Goal: Find contact information: Find contact information

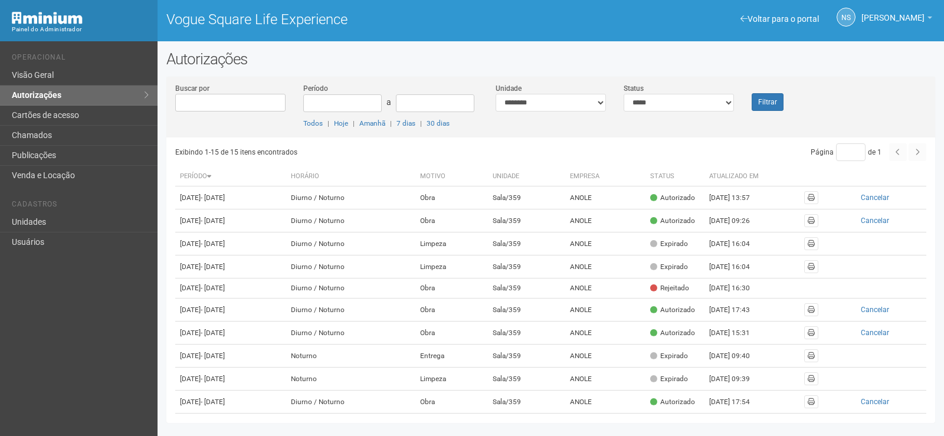
scroll to position [177, 0]
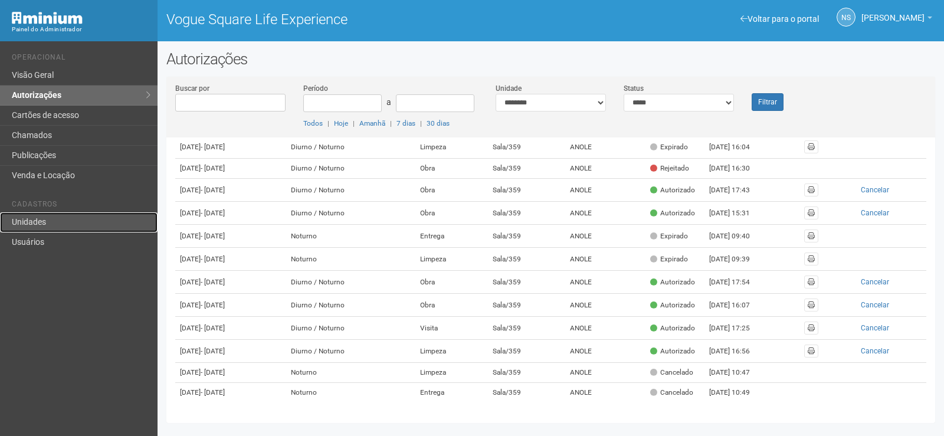
click at [56, 228] on link "Unidades" at bounding box center [79, 223] width 158 height 20
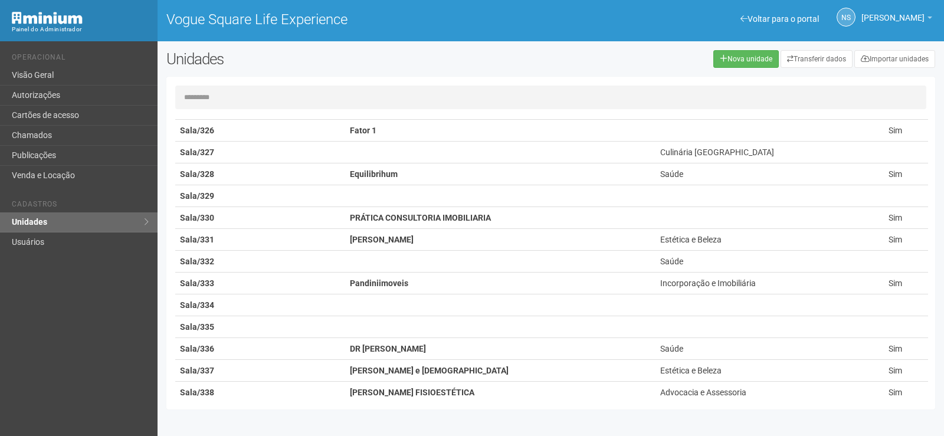
scroll to position [5608, 0]
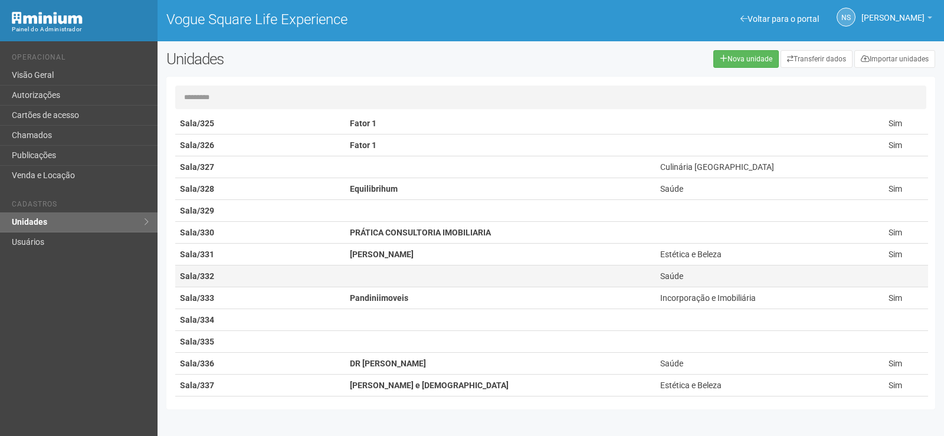
click at [220, 273] on td "Sala/332" at bounding box center [260, 277] width 170 height 22
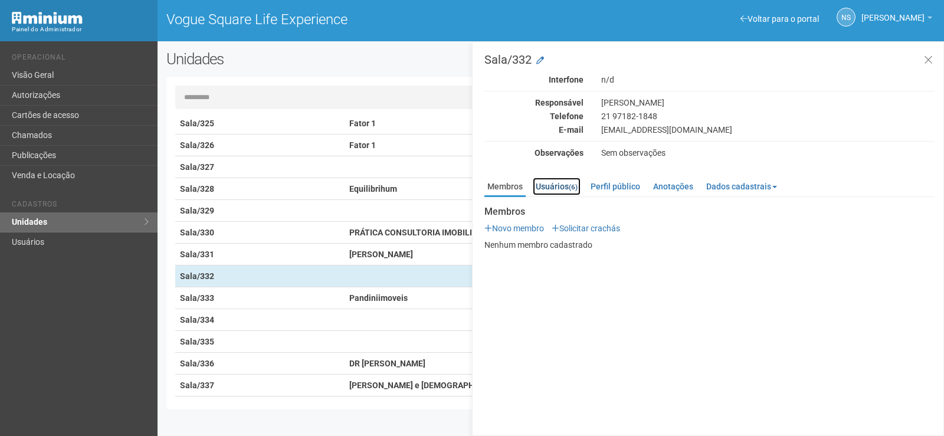
click at [567, 188] on link "Usuários (6)" at bounding box center [557, 187] width 48 height 18
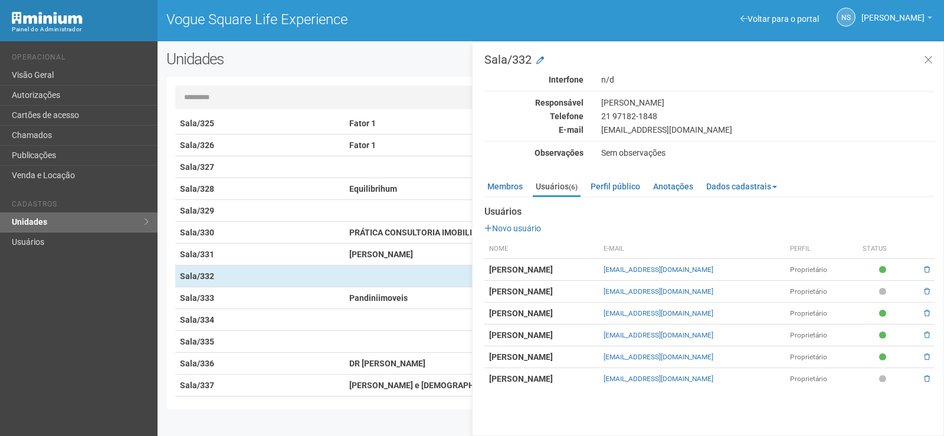
click at [548, 267] on strong "Julia Henriques Pedrinha" at bounding box center [521, 269] width 64 height 9
click at [514, 268] on strong "Julia Henriques Pedrinha" at bounding box center [521, 269] width 64 height 9
click at [829, 270] on td "Proprietário" at bounding box center [822, 270] width 73 height 22
drag, startPoint x: 603, startPoint y: 115, endPoint x: 676, endPoint y: 113, distance: 73.2
click at [678, 113] on div "21 97182-1848" at bounding box center [768, 116] width 351 height 11
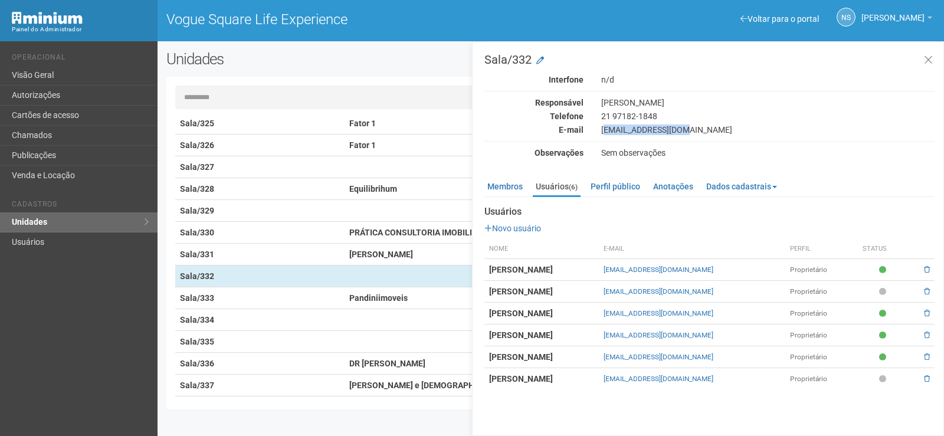
drag, startPoint x: 639, startPoint y: 130, endPoint x: 701, endPoint y: 129, distance: 62.0
click at [701, 129] on div "Jujungerp@gmail.com" at bounding box center [768, 130] width 351 height 11
click at [685, 125] on div "Jujungerp@gmail.com" at bounding box center [768, 130] width 351 height 11
drag, startPoint x: 599, startPoint y: 126, endPoint x: 707, endPoint y: 130, distance: 108.7
click at [704, 130] on div "Jujungerp@gmail.com" at bounding box center [768, 130] width 351 height 11
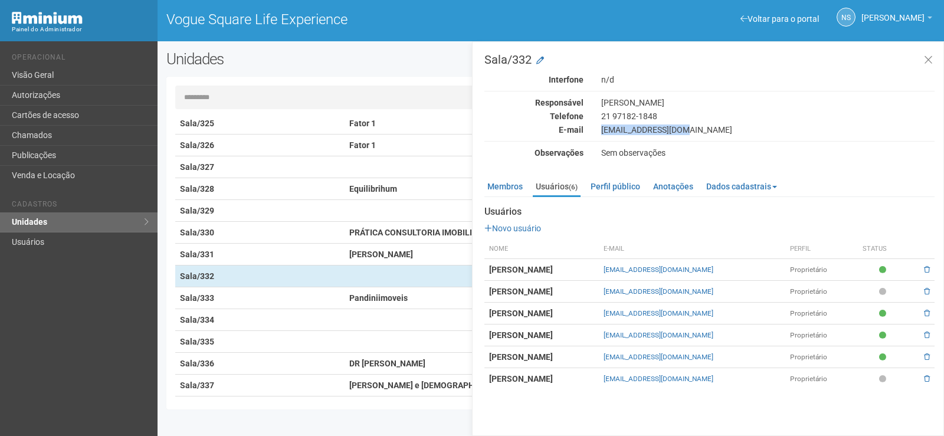
click at [613, 132] on div "Jujungerp@gmail.com" at bounding box center [768, 130] width 351 height 11
click at [691, 127] on div "Jujungerp@gmail.com" at bounding box center [768, 130] width 351 height 11
click at [691, 136] on div "Interfone n/d Responsável Julia Junger Telefone 21 97182-1848 E-mail Jujungerp@…" at bounding box center [710, 116] width 450 height 84
drag, startPoint x: 601, startPoint y: 116, endPoint x: 669, endPoint y: 117, distance: 68.5
click at [669, 117] on div "21 97182-1848" at bounding box center [768, 116] width 351 height 11
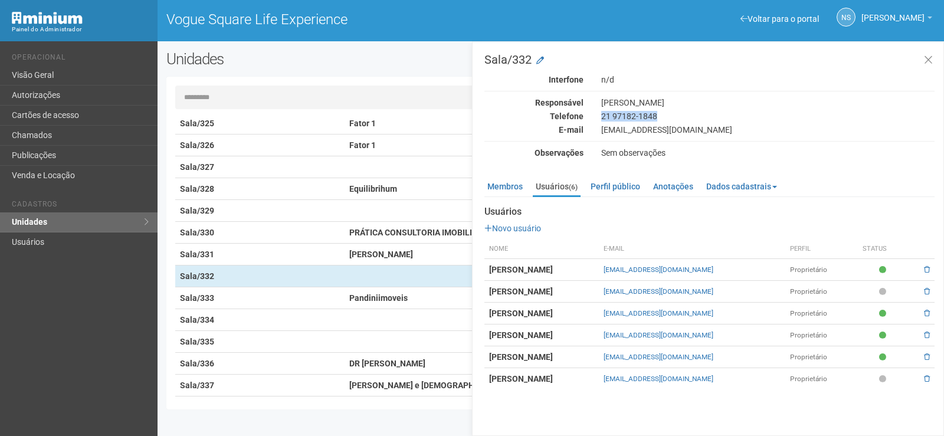
click at [610, 116] on div "21 97182-1848" at bounding box center [768, 116] width 351 height 11
drag, startPoint x: 610, startPoint y: 116, endPoint x: 602, endPoint y: 119, distance: 9.5
click at [583, 116] on div "Telefone 21 97182-1848" at bounding box center [710, 116] width 468 height 11
click at [625, 115] on div "21 97182-1848" at bounding box center [768, 116] width 351 height 11
drag, startPoint x: 623, startPoint y: 116, endPoint x: 670, endPoint y: 117, distance: 47.3
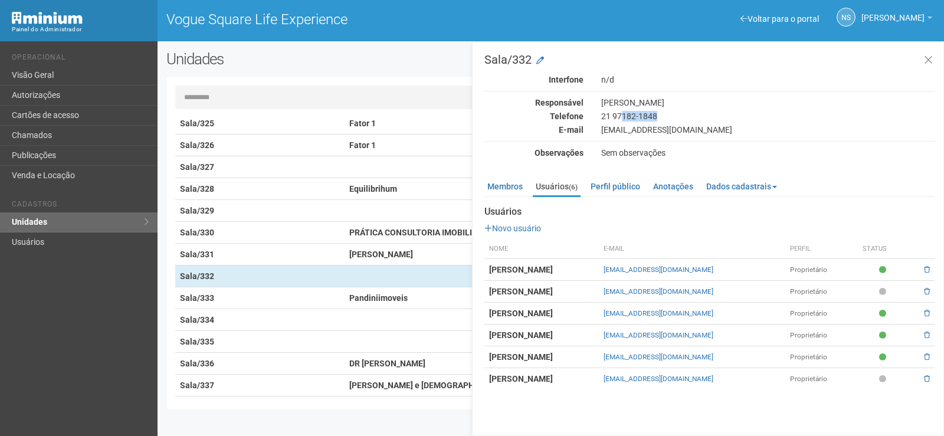
click at [670, 117] on div "21 97182-1848" at bounding box center [768, 116] width 351 height 11
click at [648, 115] on div "21 97182-1848" at bounding box center [768, 116] width 351 height 11
click at [657, 116] on div "21 97182-1848" at bounding box center [768, 116] width 351 height 11
drag, startPoint x: 638, startPoint y: 114, endPoint x: 671, endPoint y: 120, distance: 33.7
click at [671, 120] on div "21 97182-1848" at bounding box center [768, 116] width 351 height 11
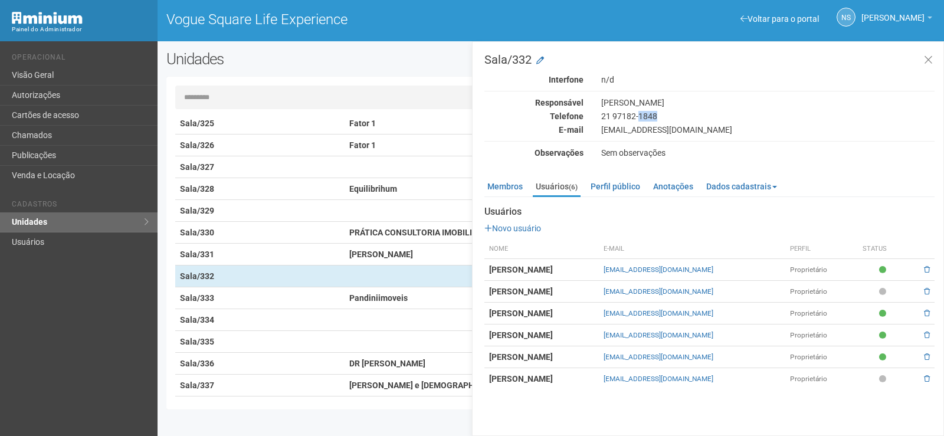
click at [659, 117] on div "21 97182-1848" at bounding box center [768, 116] width 351 height 11
drag, startPoint x: 610, startPoint y: 116, endPoint x: 599, endPoint y: 117, distance: 11.2
click at [599, 117] on div "21 97182-1848" at bounding box center [768, 116] width 351 height 11
click at [931, 67] on button at bounding box center [929, 60] width 24 height 25
